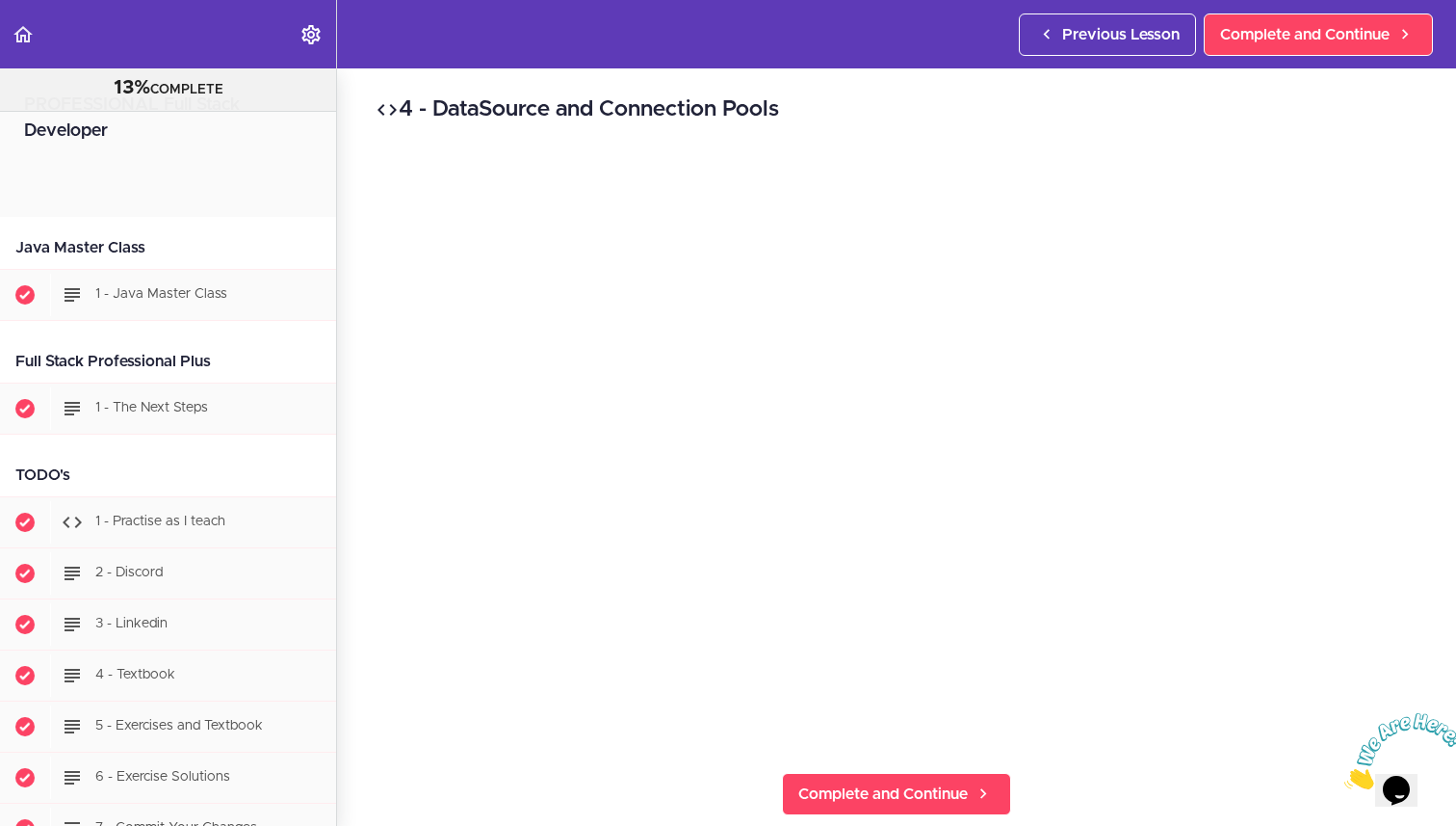
scroll to position [6778, 0]
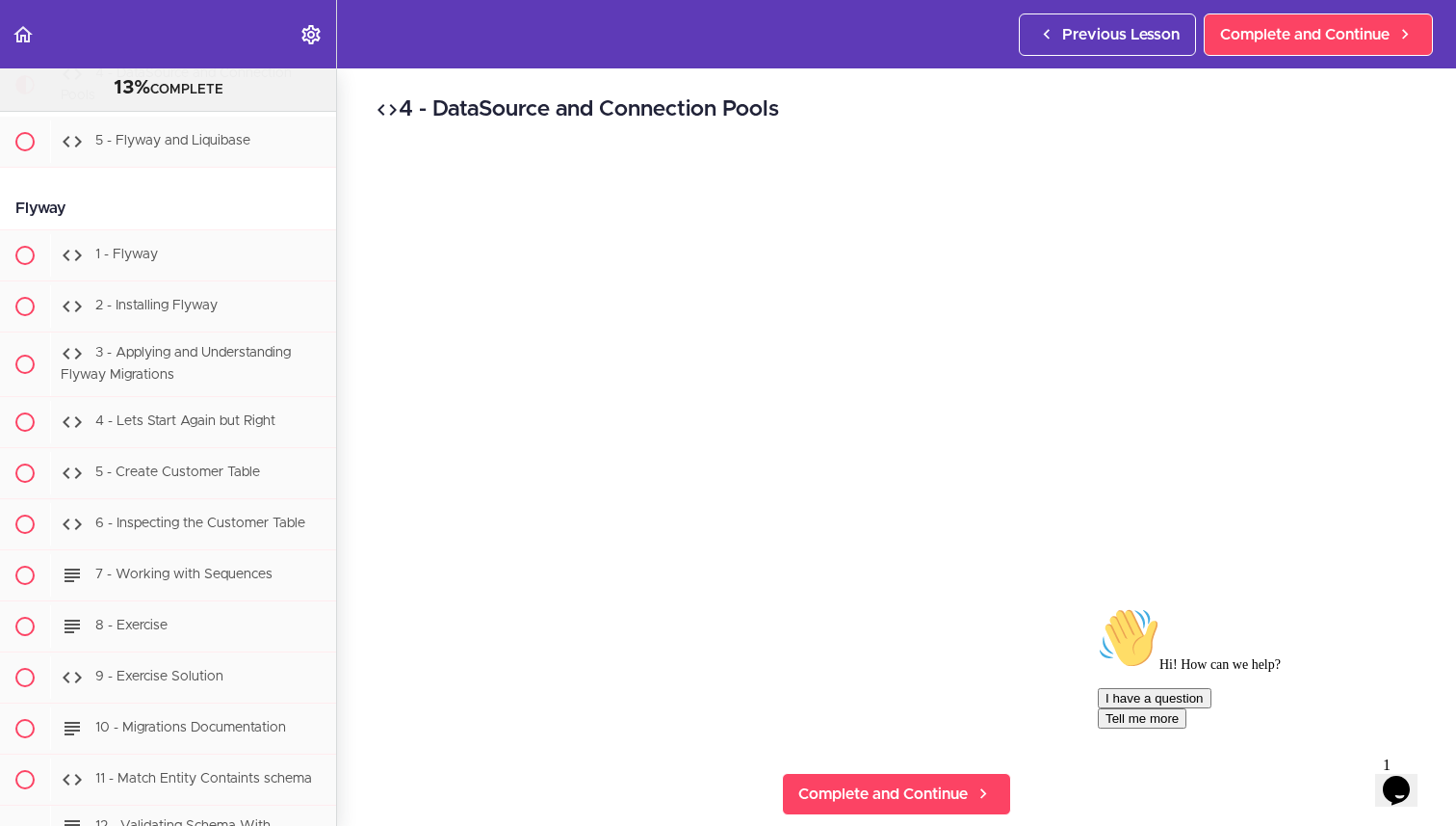
click at [1186, 728] on button "Tell me more" at bounding box center [1143, 719] width 89 height 21
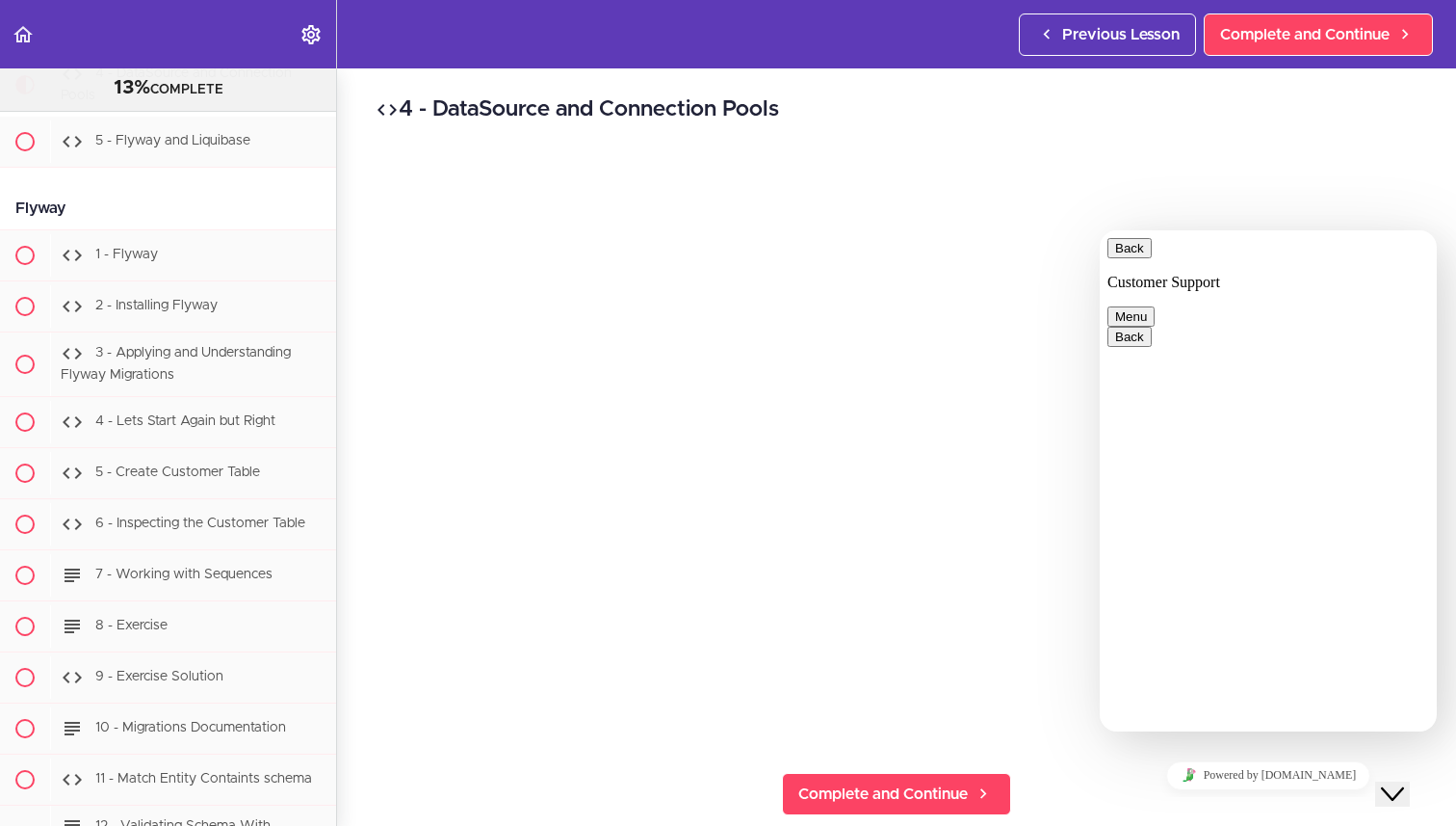
click at [1107, 778] on div "Powered by [DOMAIN_NAME]" at bounding box center [1268, 775] width 322 height 28
click at [1398, 783] on icon "Close Chat This icon closes the chat window." at bounding box center [1392, 793] width 23 height 23
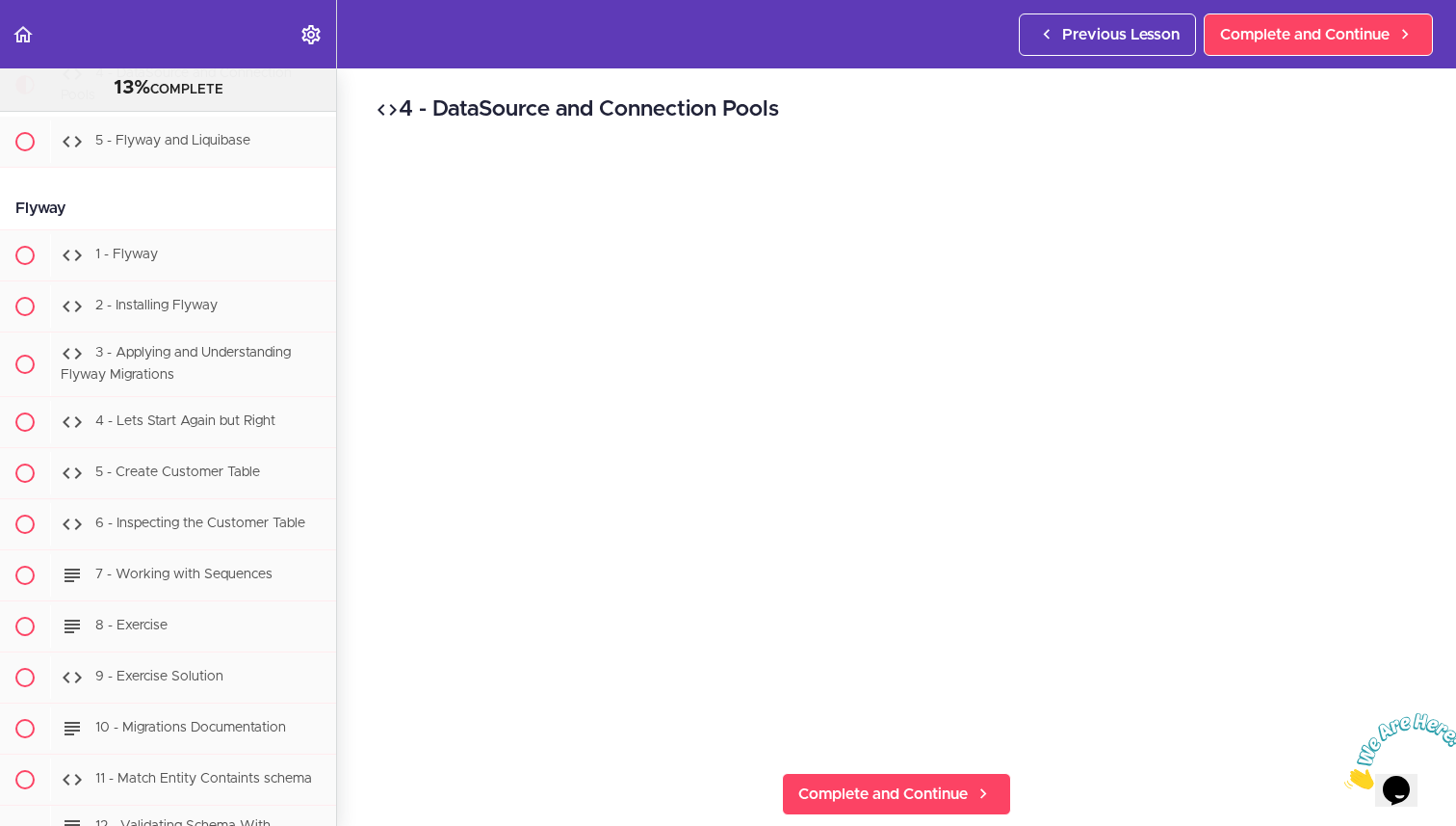
click at [1345, 776] on icon "Close" at bounding box center [1345, 784] width 0 height 17
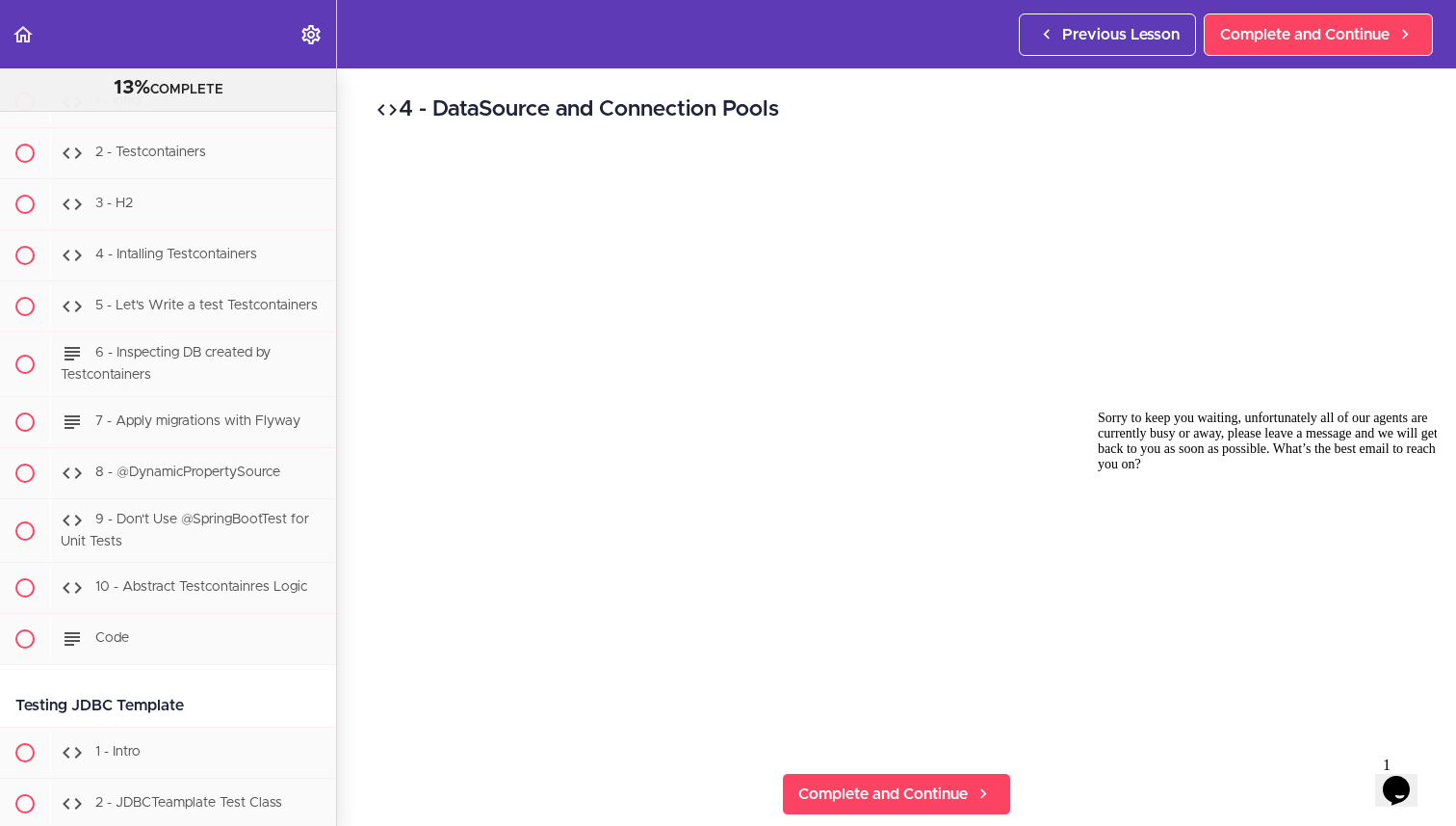
scroll to position [8801, 0]
click at [1424, 410] on div "Chat attention grabber" at bounding box center [1272, 410] width 347 height 0
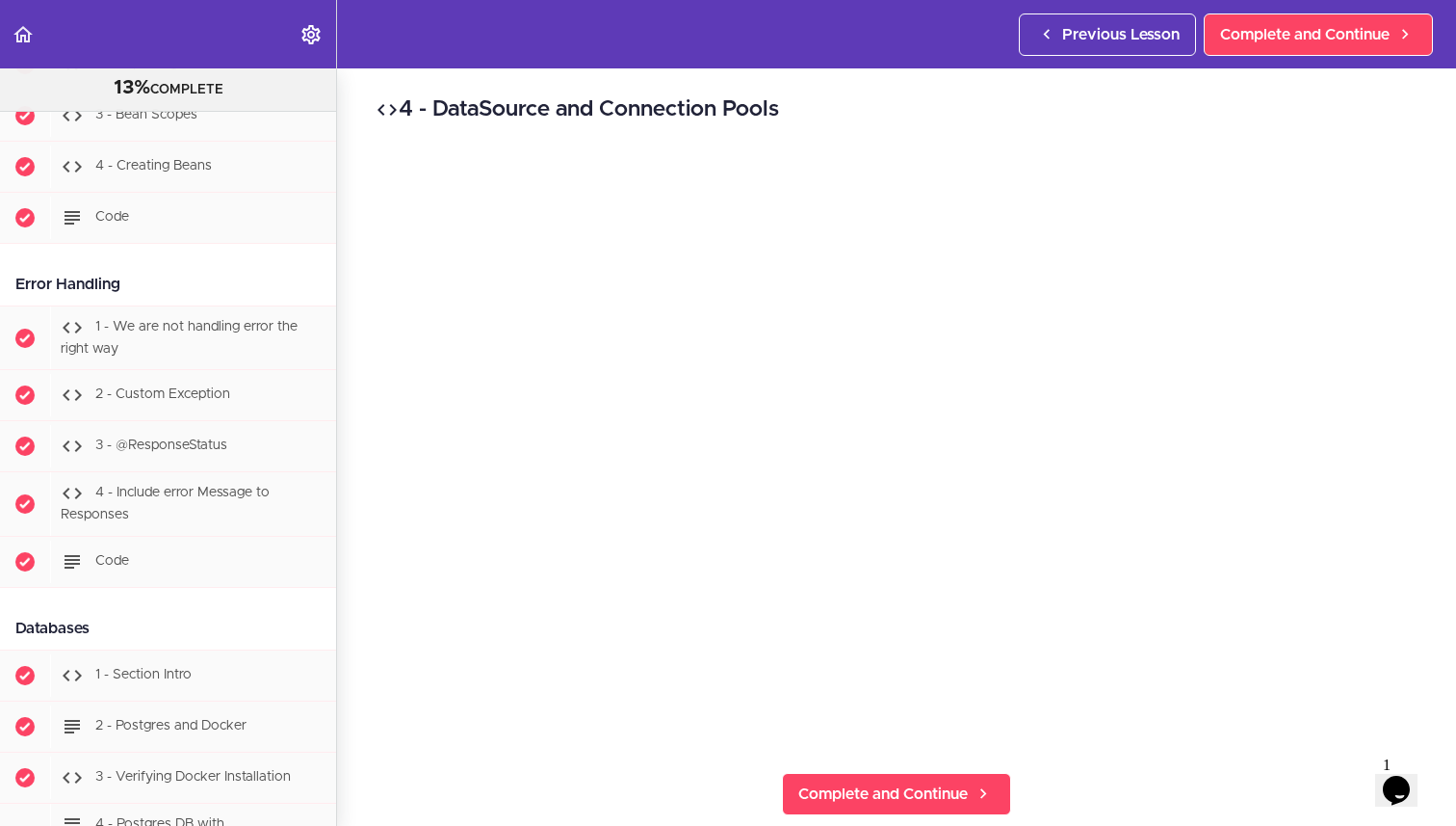
scroll to position [4231, 0]
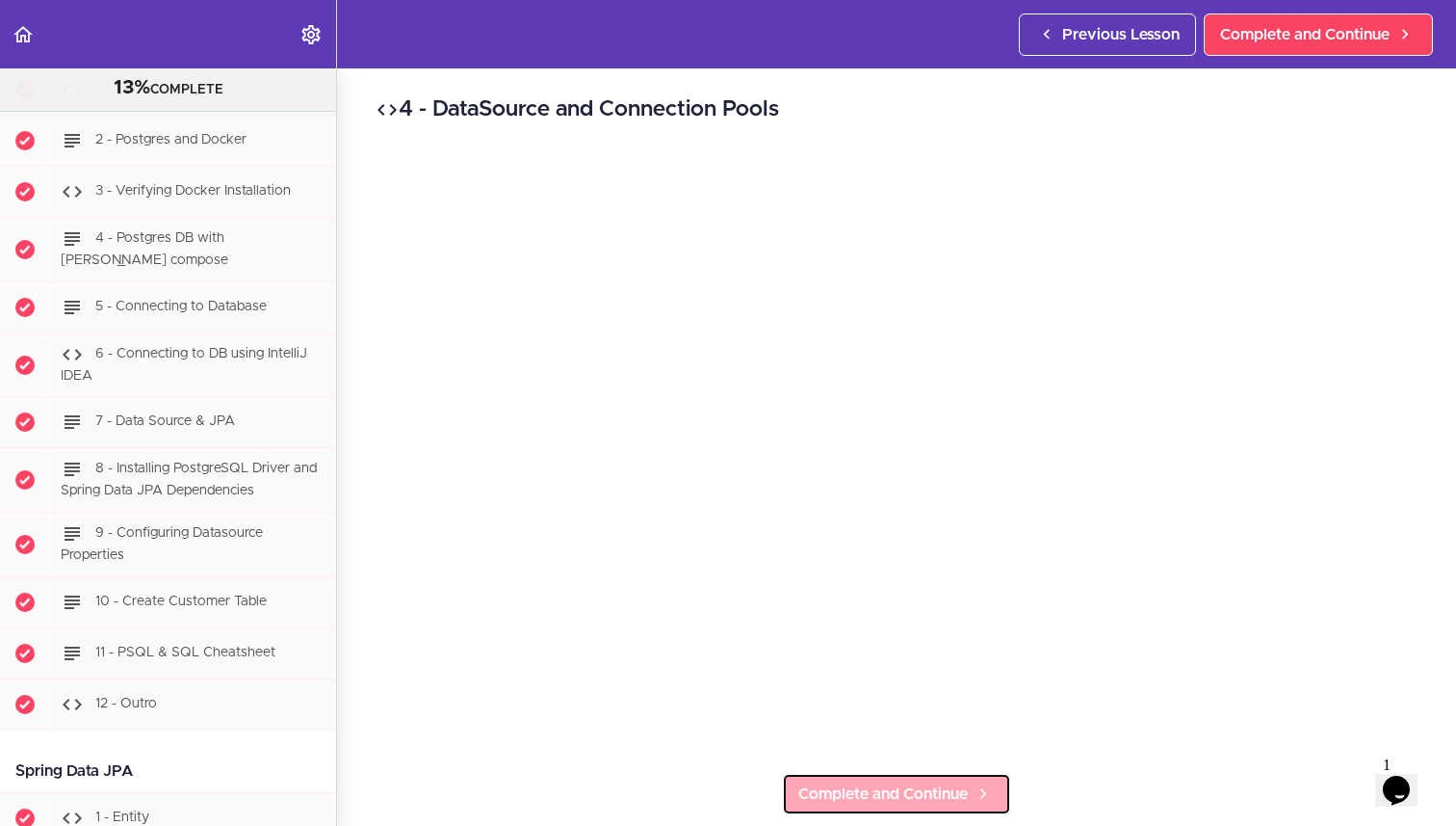
click at [916, 783] on span "Complete and Continue" at bounding box center [883, 793] width 169 height 23
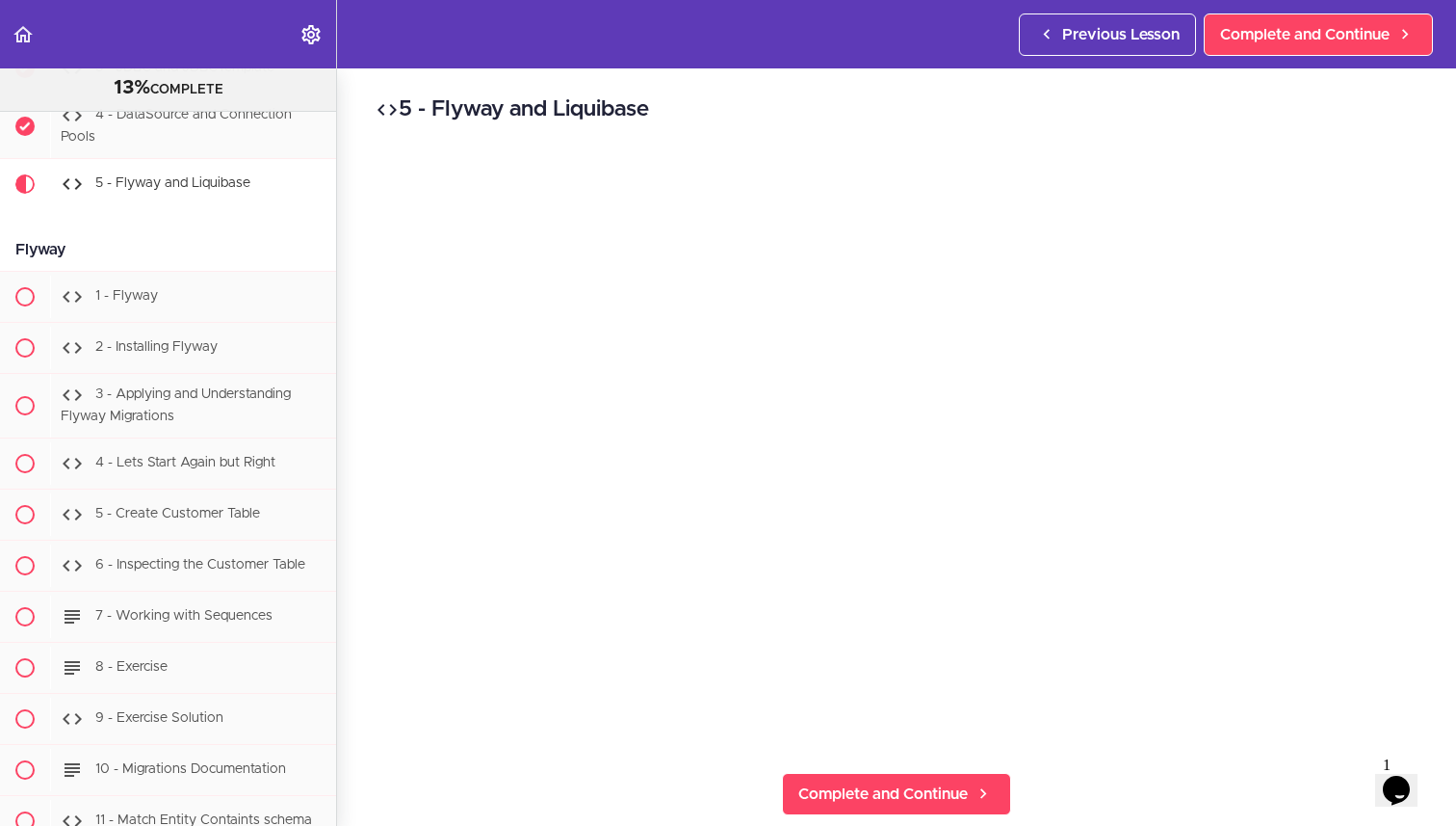
scroll to position [6752, 0]
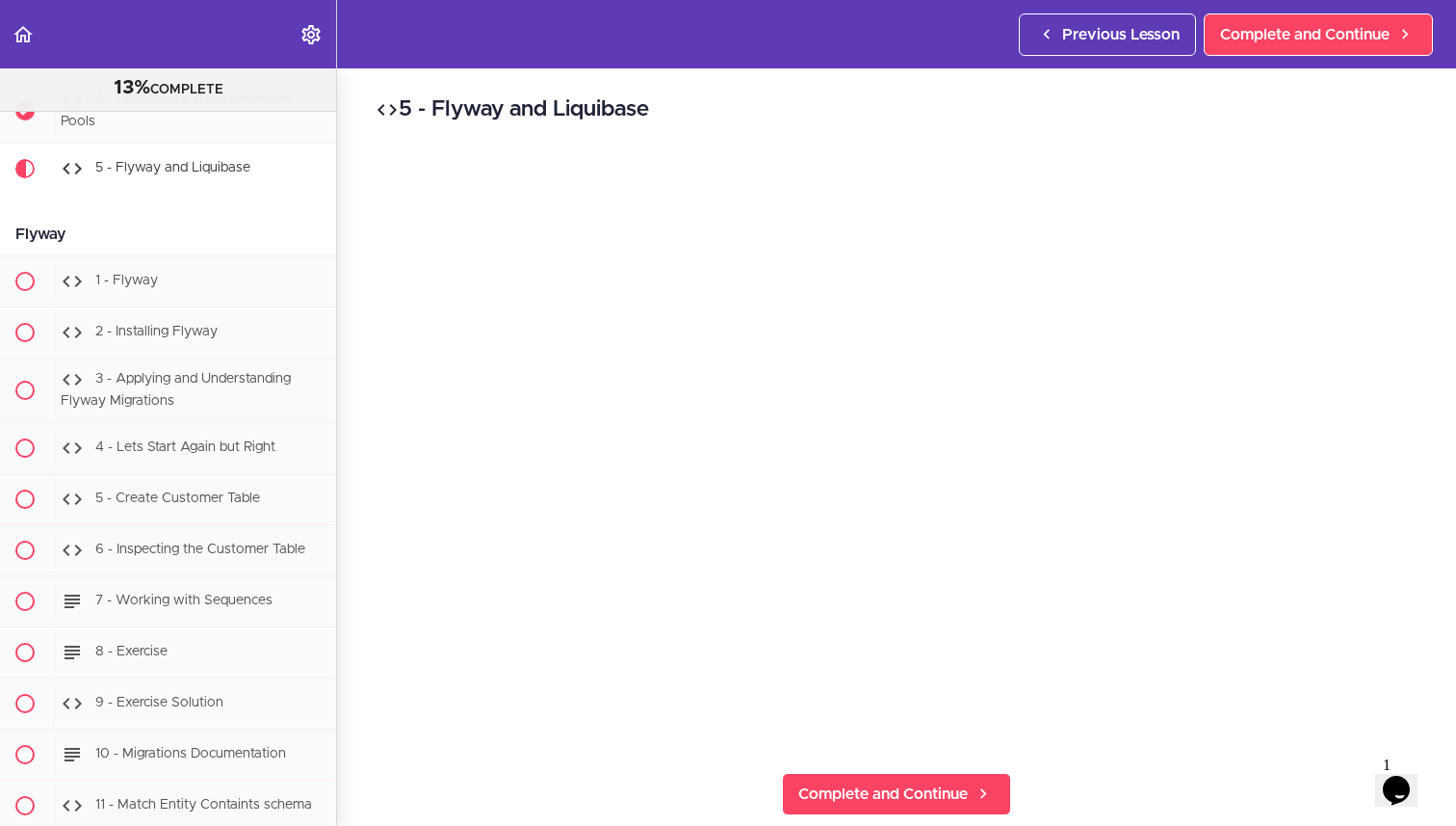
click at [1385, 777] on div "Opens Chat This icon Opens the chat window." at bounding box center [1396, 790] width 31 height 31
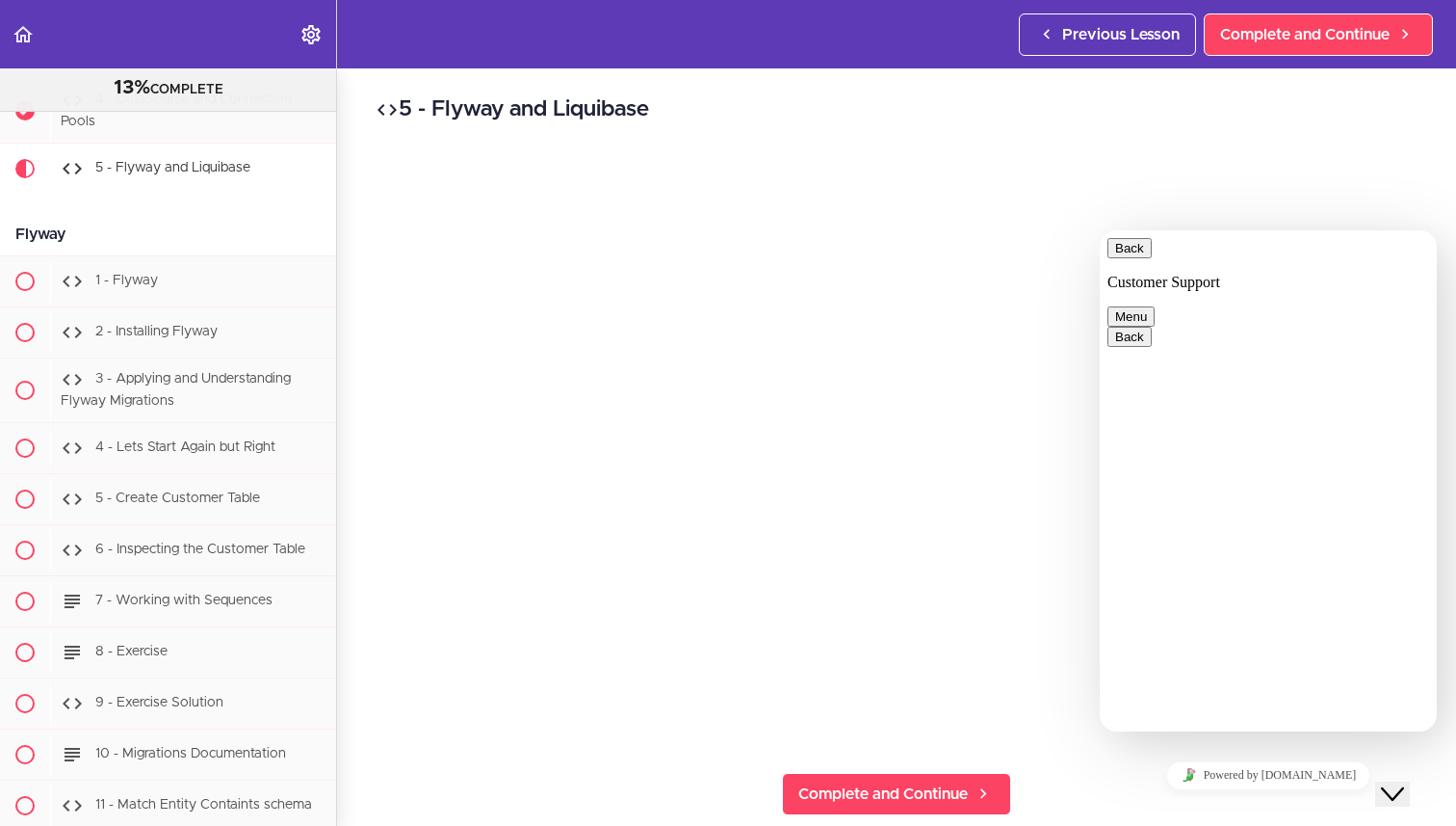
click at [1385, 783] on div "Close Chat This icon closes the chat window." at bounding box center [1392, 793] width 23 height 23
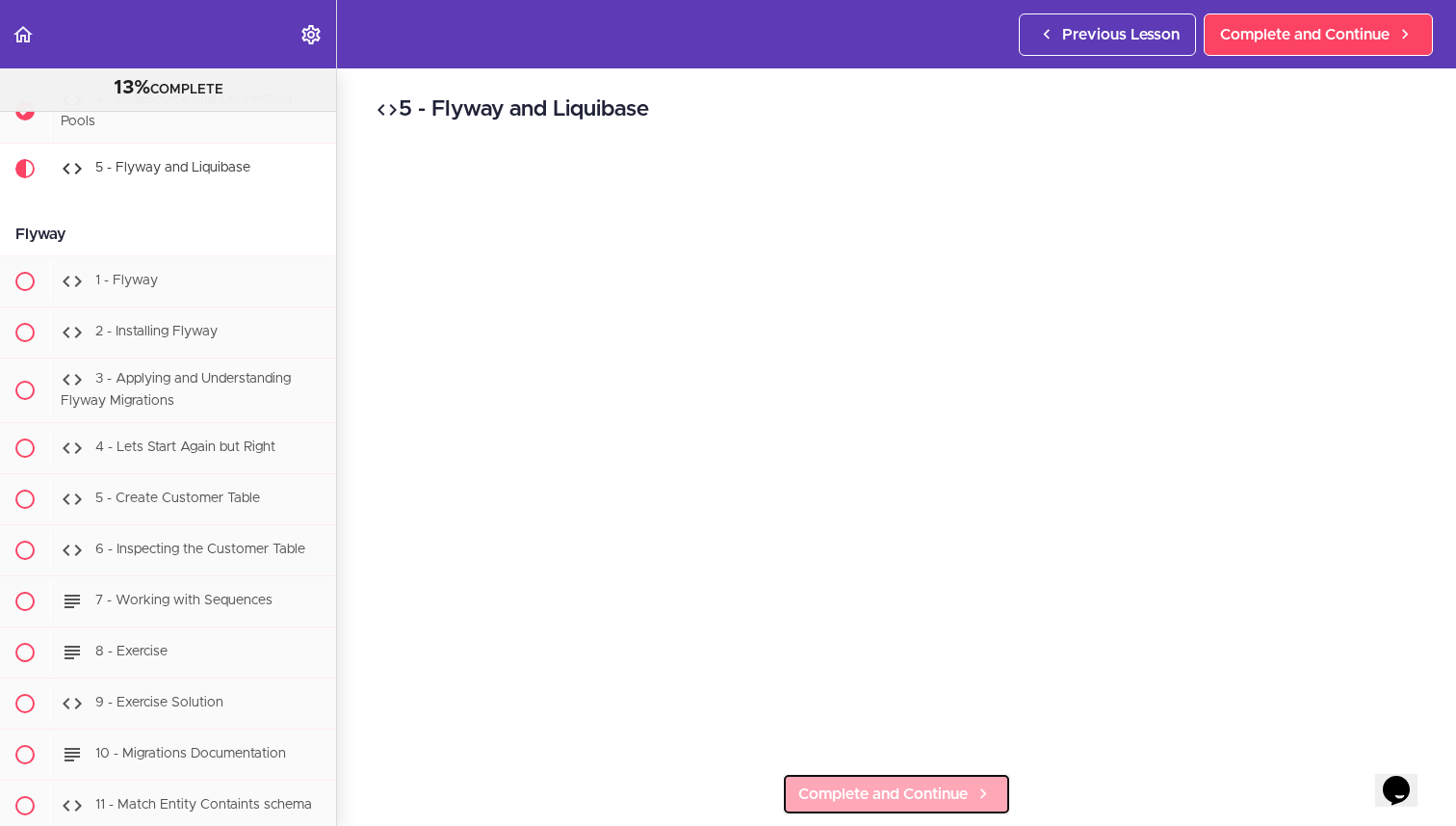
click at [928, 785] on span "Complete and Continue" at bounding box center [883, 793] width 169 height 23
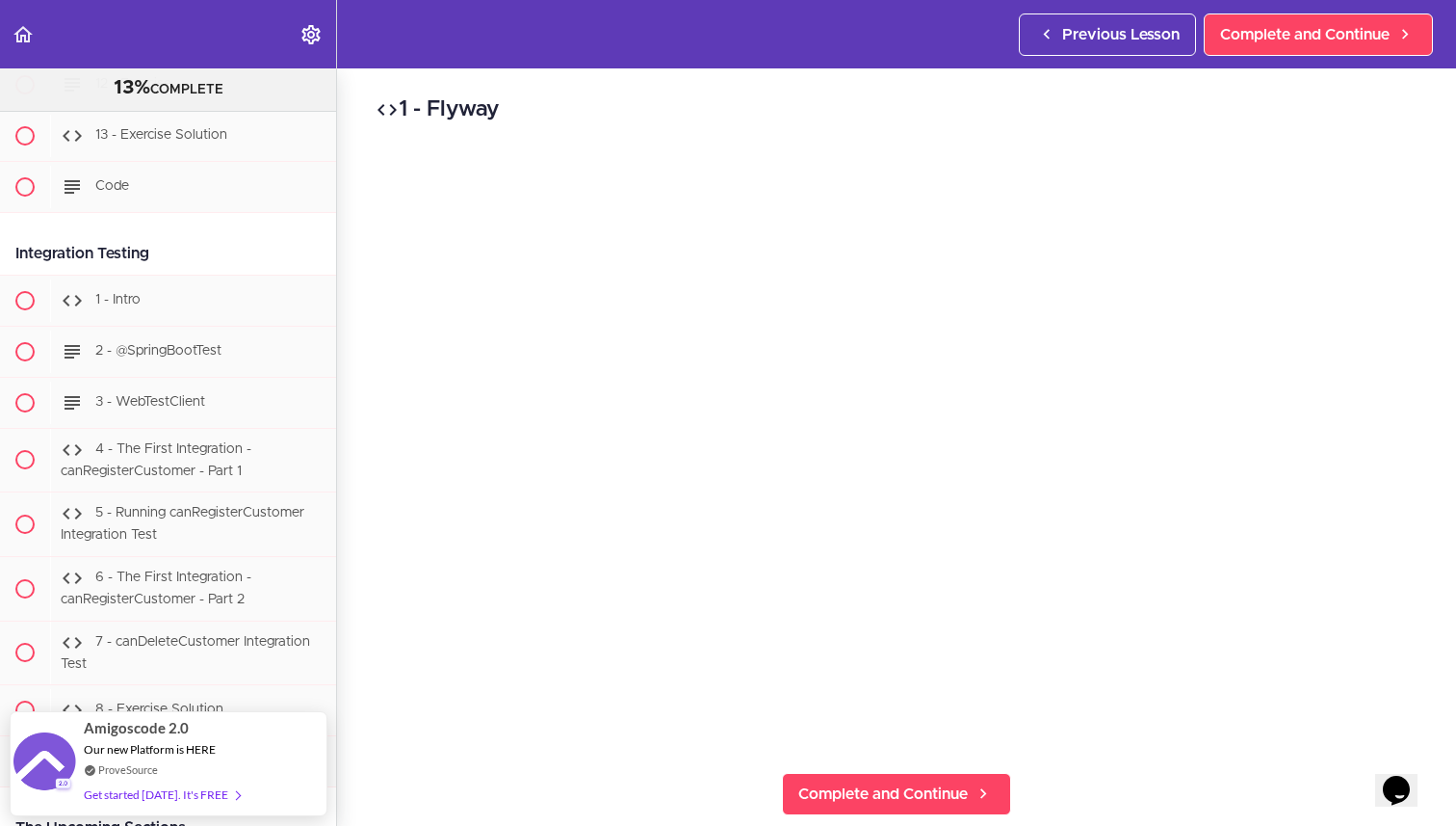
scroll to position [11746, 0]
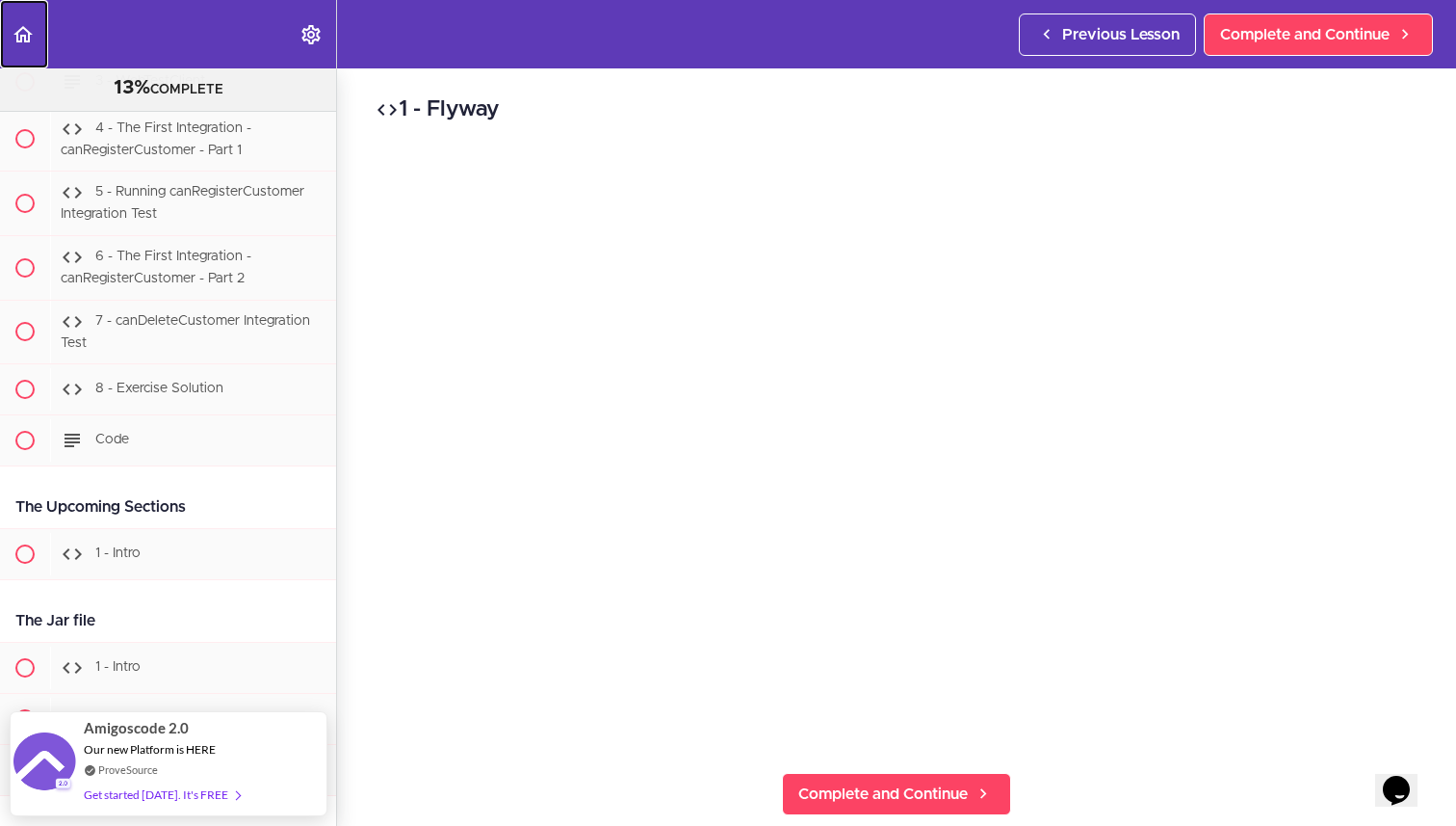
click at [20, 36] on icon "Back to course curriculum" at bounding box center [23, 34] width 23 height 23
